Goal: Navigation & Orientation: Find specific page/section

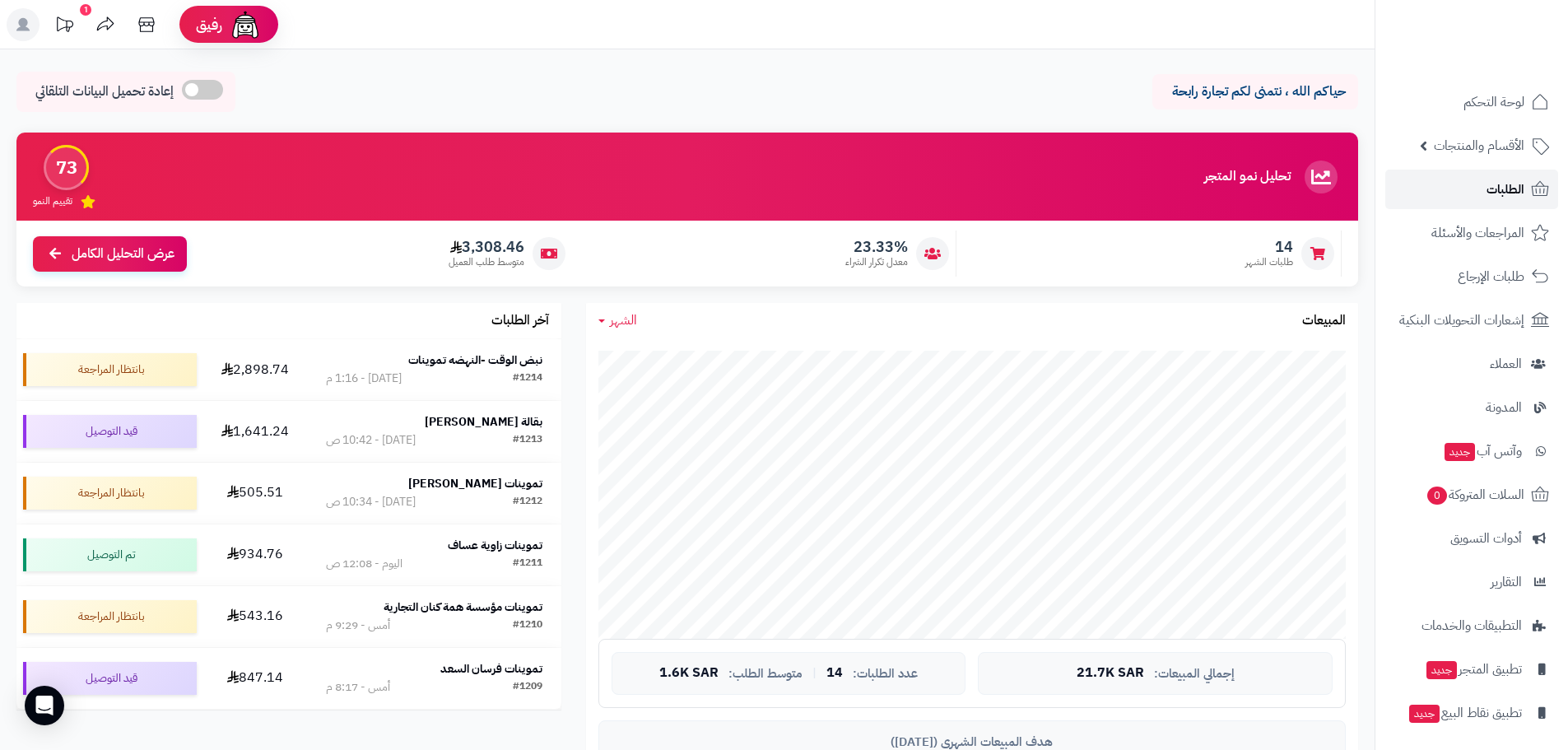
click at [1500, 190] on span "الطلبات" at bounding box center [1505, 189] width 38 height 23
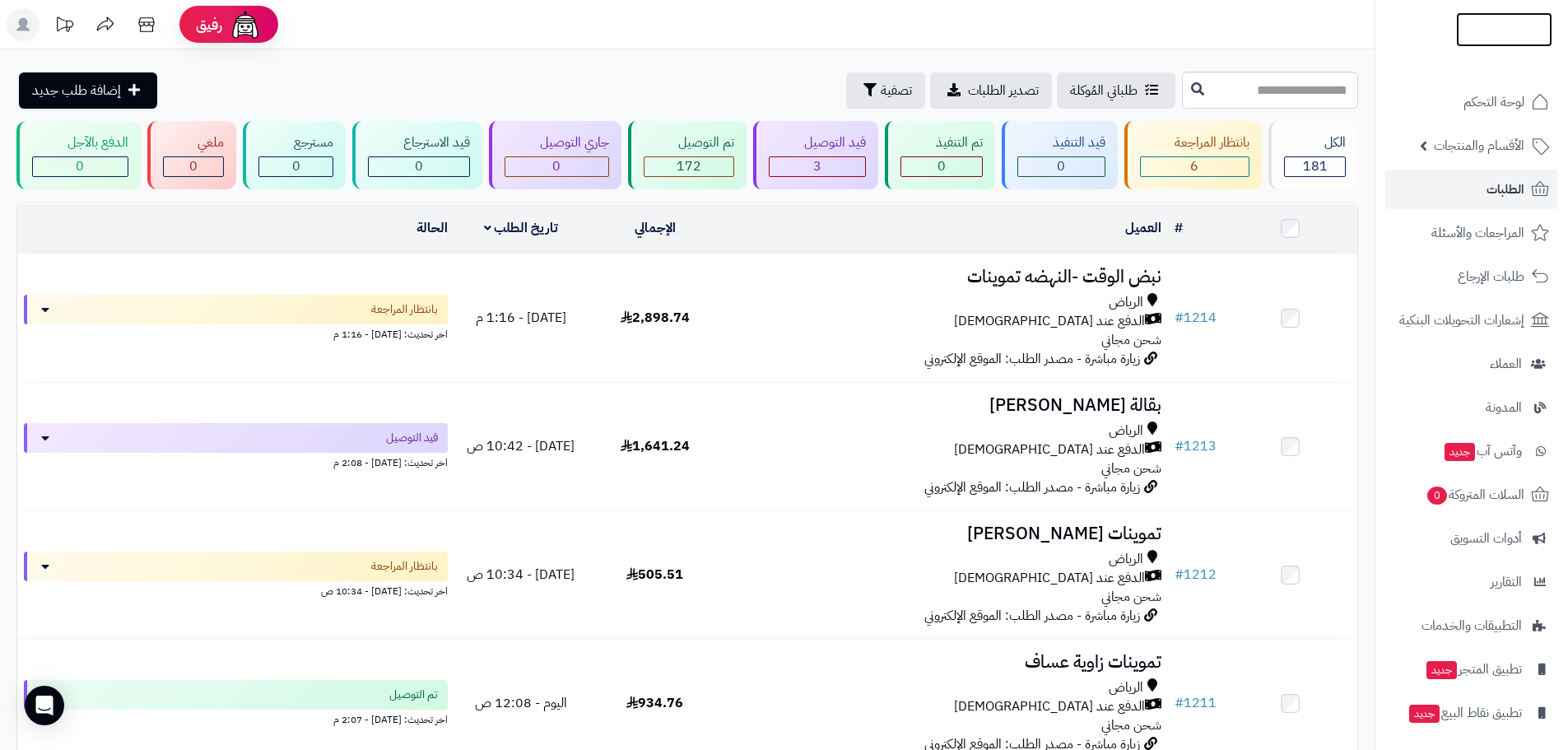
click at [1506, 35] on img at bounding box center [1504, 52] width 96 height 35
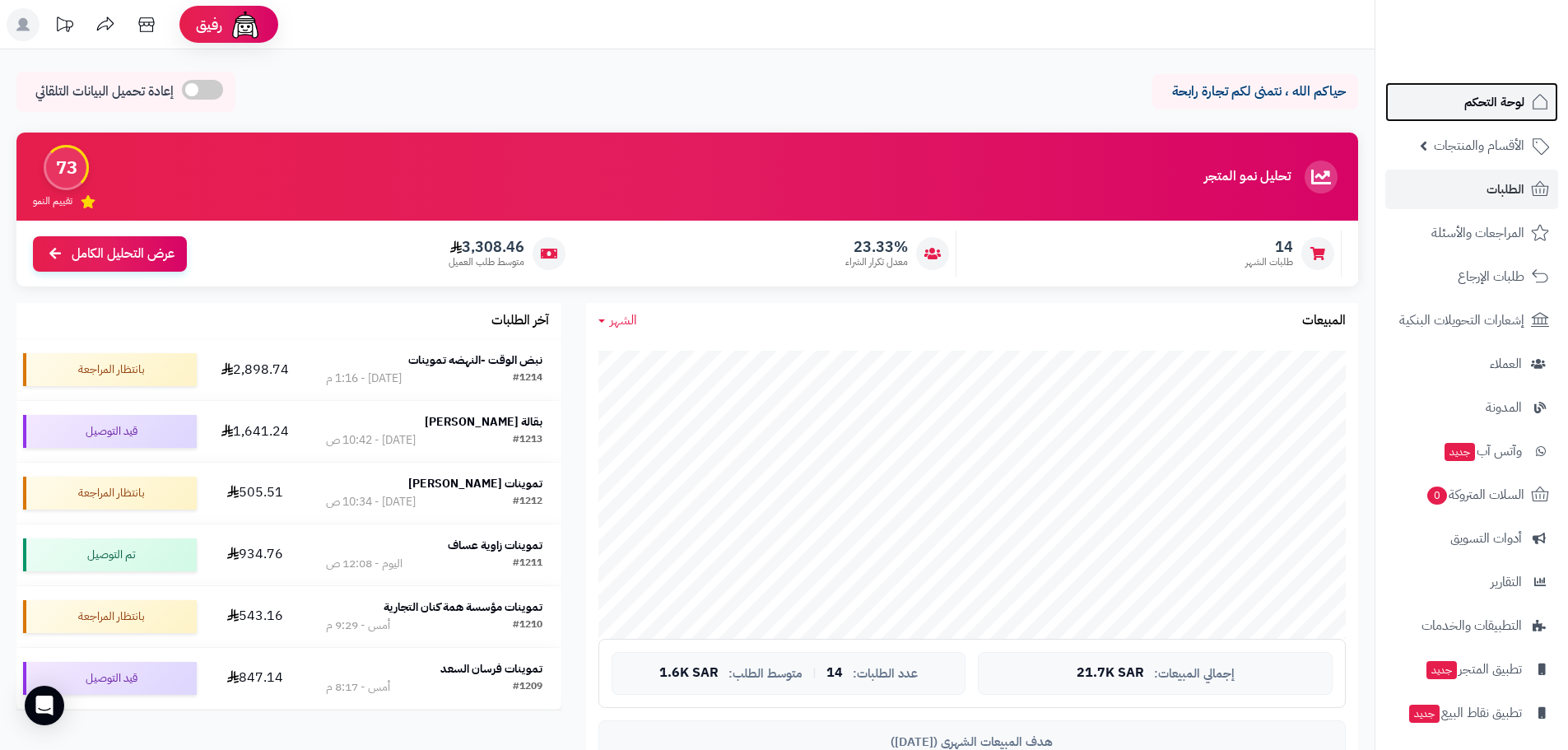
click at [1466, 116] on link "لوحة التحكم" at bounding box center [1471, 102] width 173 height 39
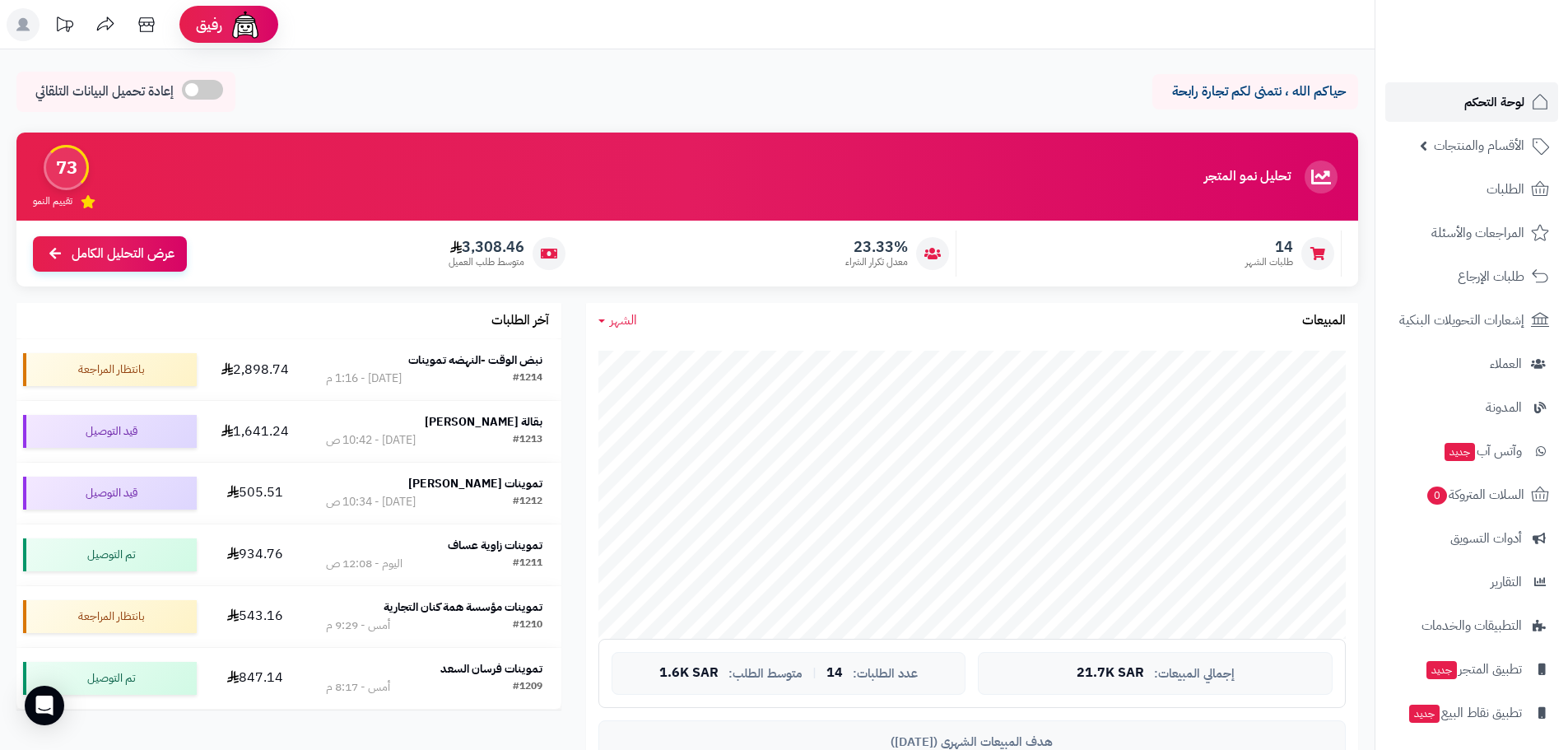
click at [1478, 99] on span "لوحة التحكم" at bounding box center [1494, 102] width 60 height 23
click at [1467, 47] on img at bounding box center [1504, 64] width 96 height 35
